Goal: Navigation & Orientation: Go to known website

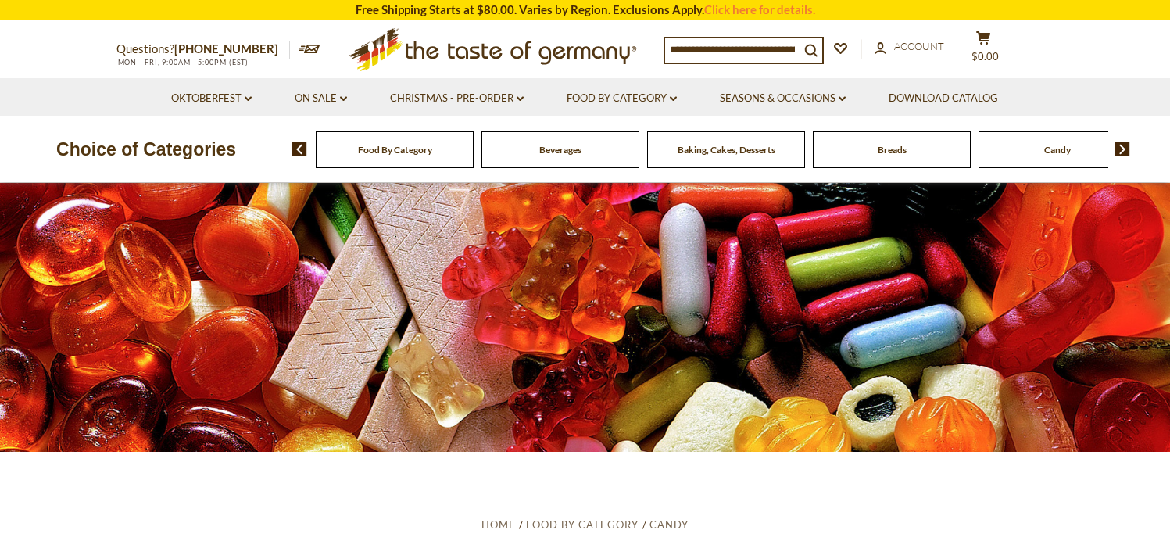
scroll to position [28, 0]
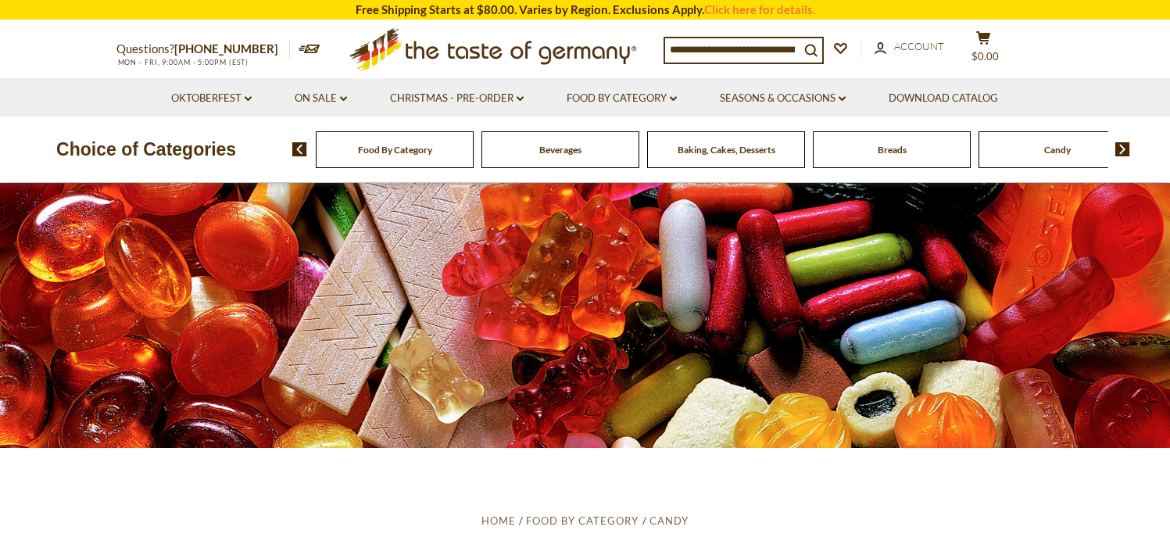
click at [1044, 152] on span "Candy" at bounding box center [1057, 150] width 27 height 12
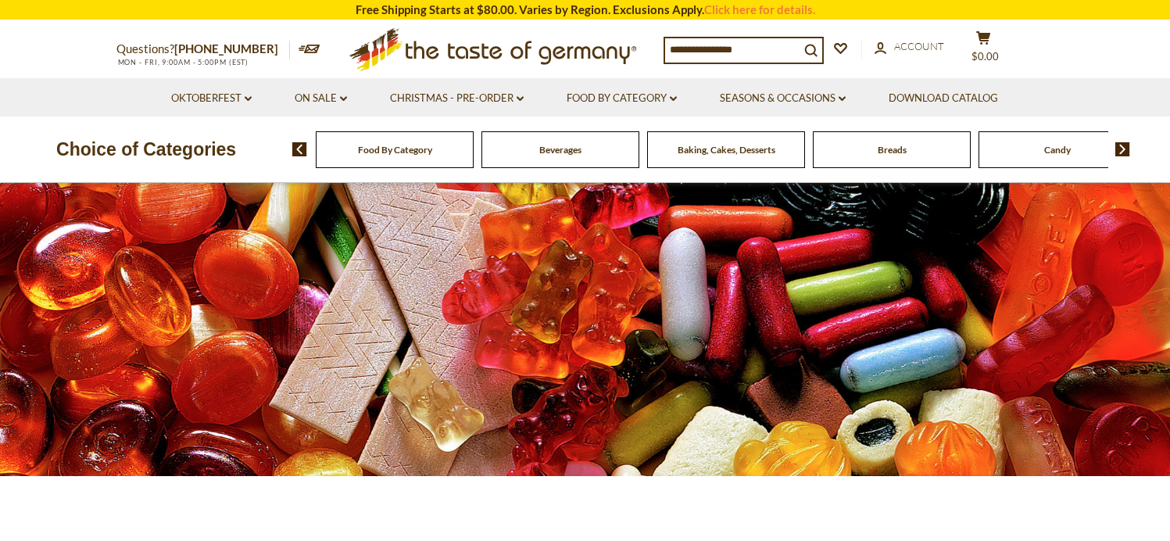
click at [531, 56] on icon ".st0{fill:#EDD300;} .st1{fill:#D33E21;}" at bounding box center [493, 49] width 292 height 57
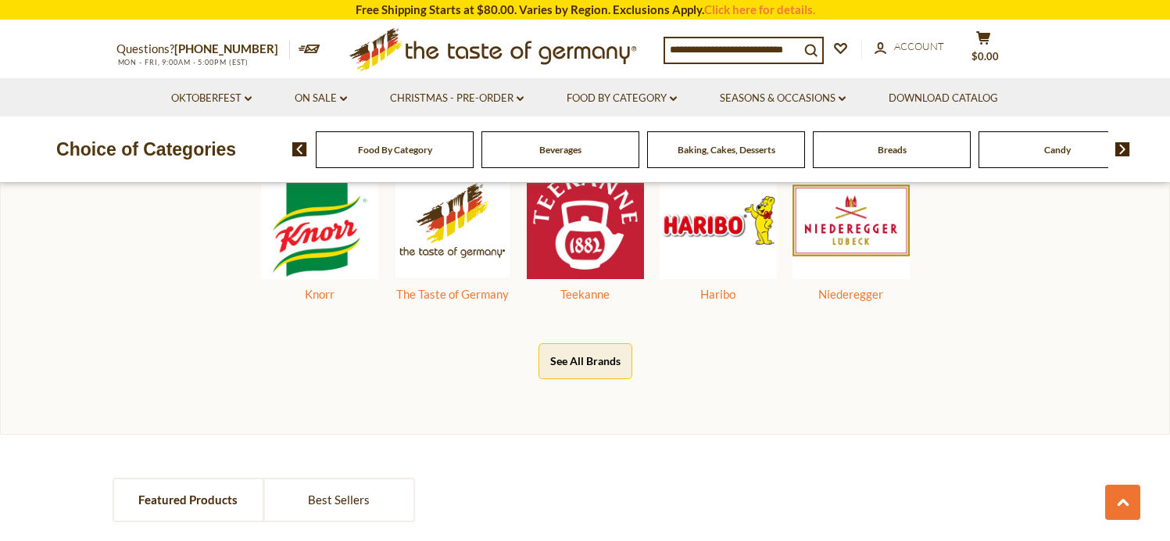
scroll to position [935, 0]
